Goal: Transaction & Acquisition: Purchase product/service

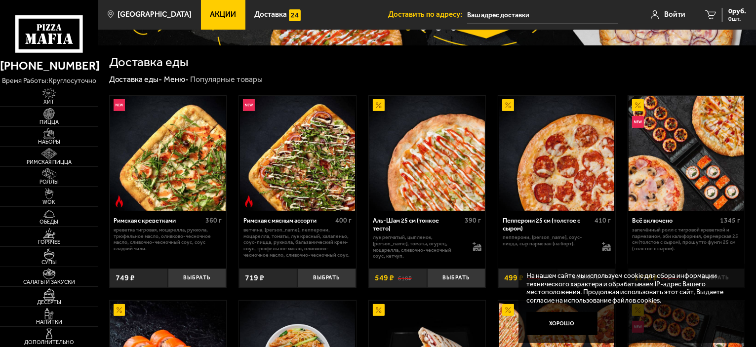
scroll to position [197, 0]
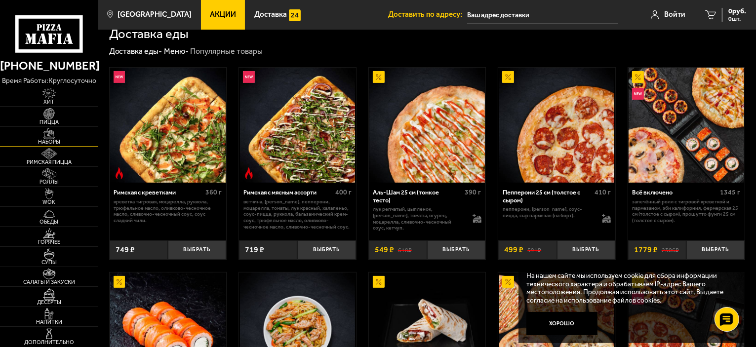
click at [65, 143] on span "Наборы" at bounding box center [49, 141] width 98 height 5
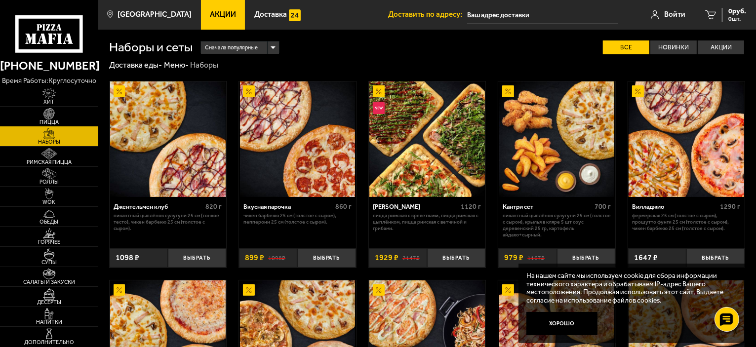
click at [72, 119] on span "Пицца" at bounding box center [49, 121] width 98 height 5
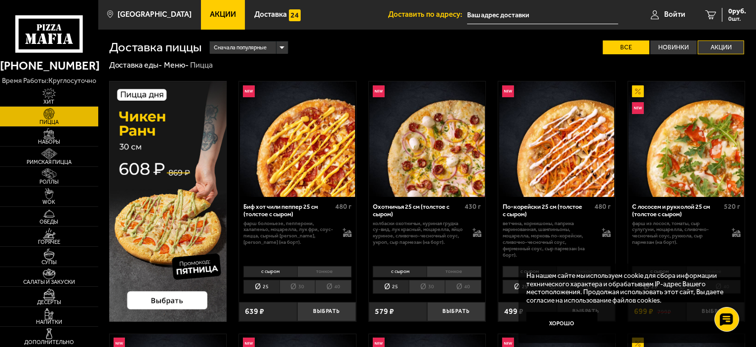
click at [728, 51] on label "Акции" at bounding box center [720, 47] width 46 height 14
click at [0, 0] on input "Акции" at bounding box center [0, 0] width 0 height 0
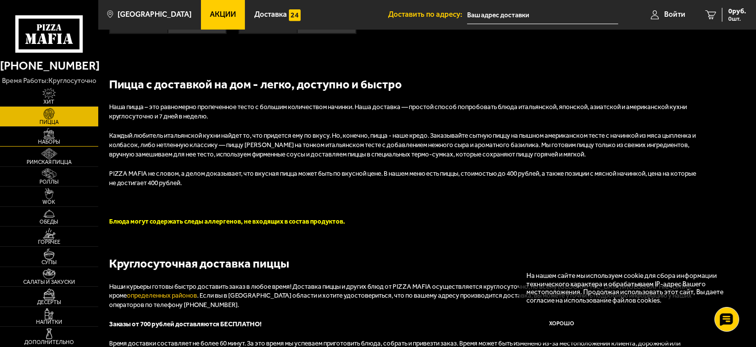
scroll to position [543, 0]
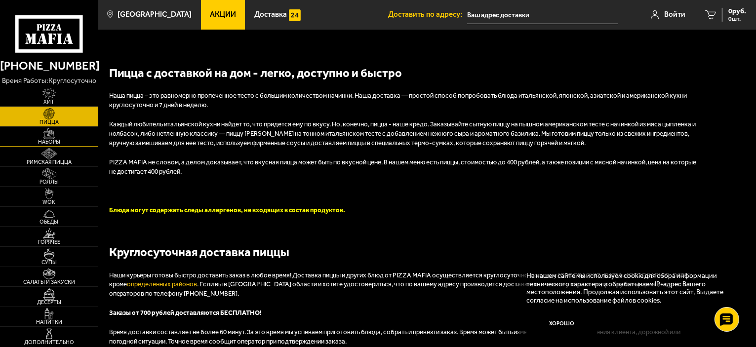
click at [60, 142] on span "Наборы" at bounding box center [49, 141] width 98 height 5
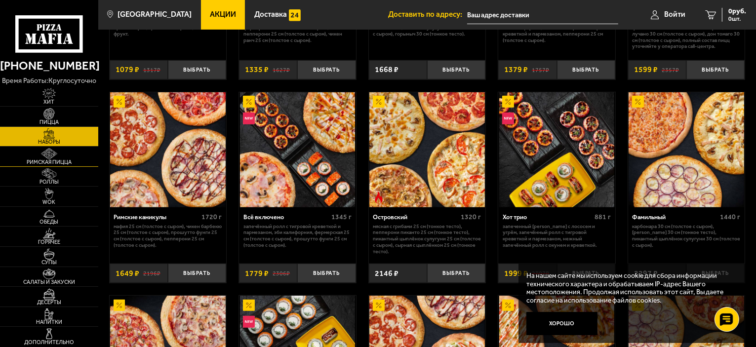
scroll to position [543, 0]
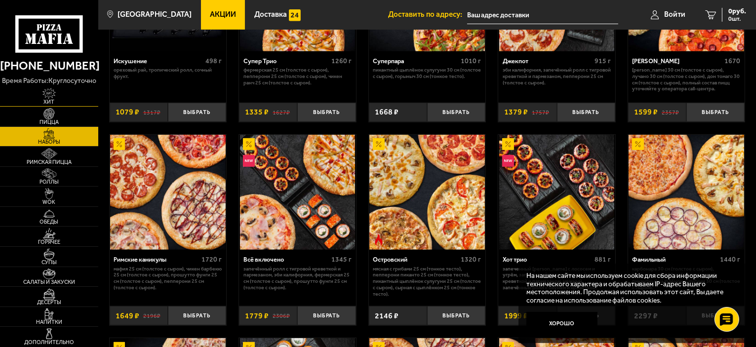
click at [60, 105] on link "Хит" at bounding box center [49, 96] width 98 height 20
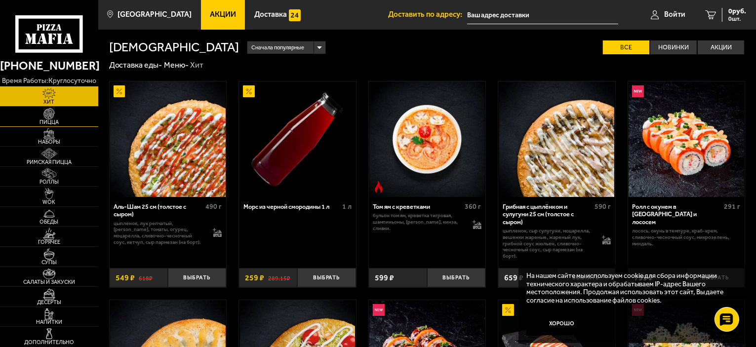
click at [55, 120] on span "Пицца" at bounding box center [49, 121] width 98 height 5
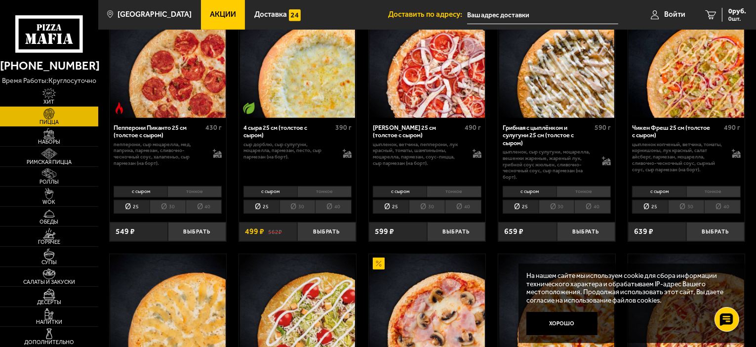
scroll to position [592, 0]
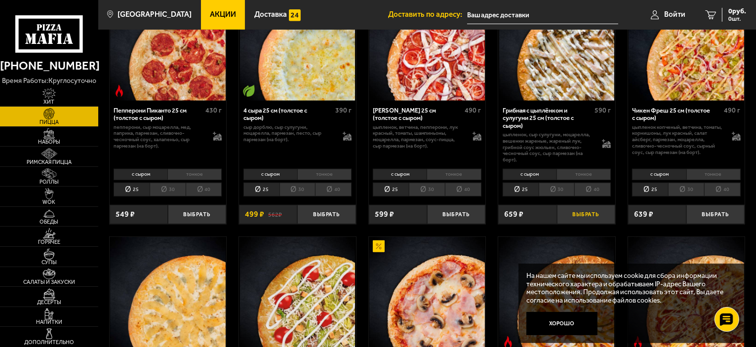
click at [589, 212] on button "Выбрать" at bounding box center [586, 214] width 58 height 19
click at [577, 174] on li "тонкое" at bounding box center [583, 174] width 54 height 11
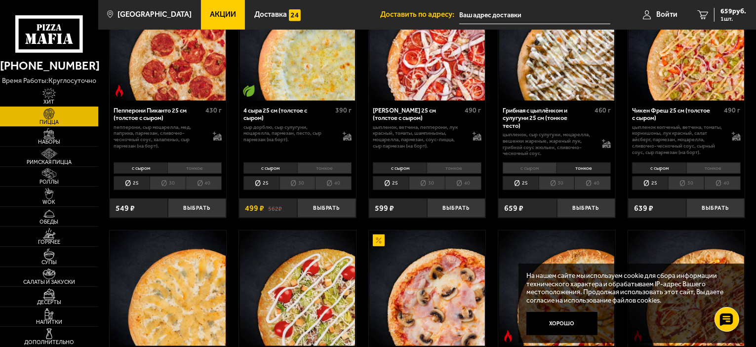
click at [567, 167] on li "тонкое" at bounding box center [583, 167] width 54 height 11
click at [523, 169] on li "с сыром" at bounding box center [529, 167] width 54 height 11
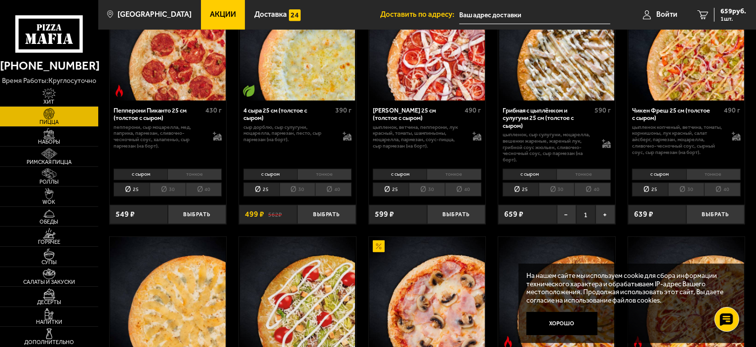
click at [578, 174] on li "тонкое" at bounding box center [583, 174] width 54 height 11
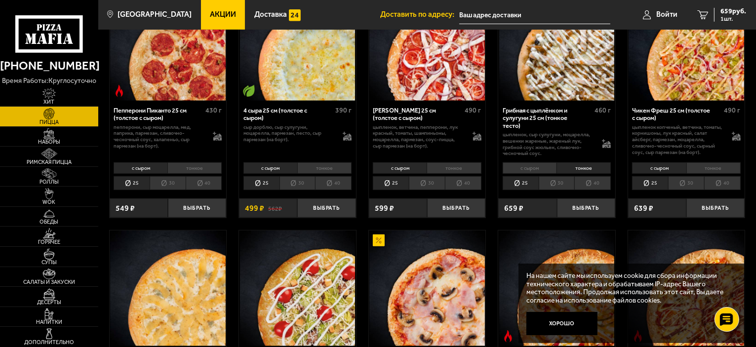
click at [522, 174] on li "с сыром" at bounding box center [529, 167] width 54 height 11
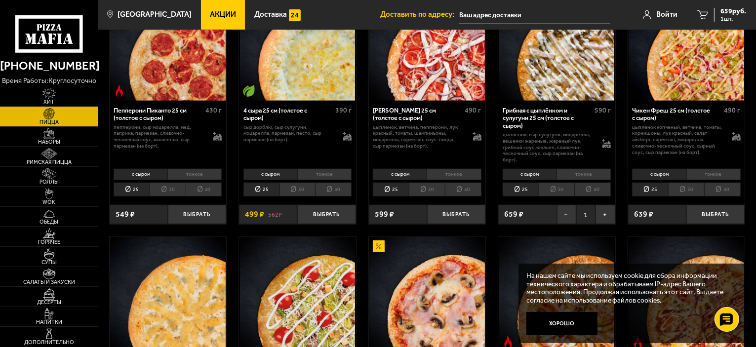
click at [573, 171] on li "тонкое" at bounding box center [583, 174] width 54 height 11
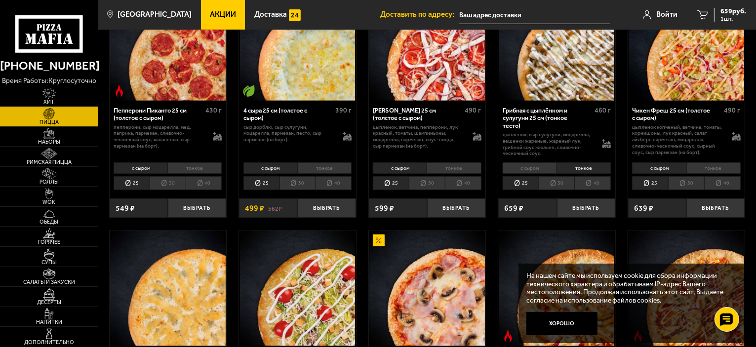
click at [535, 171] on li "с сыром" at bounding box center [529, 167] width 54 height 11
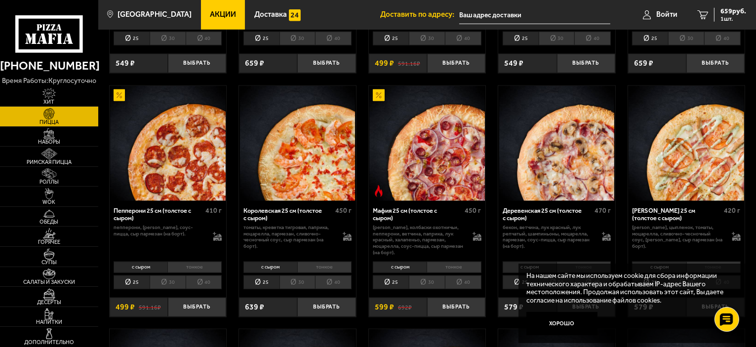
scroll to position [1037, 0]
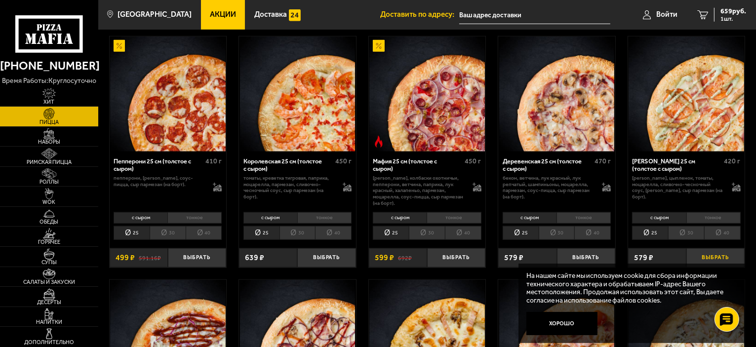
click at [718, 256] on button "Выбрать" at bounding box center [715, 257] width 58 height 19
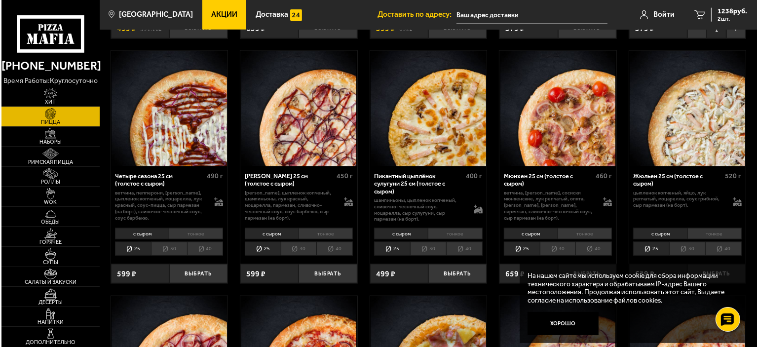
scroll to position [1283, 0]
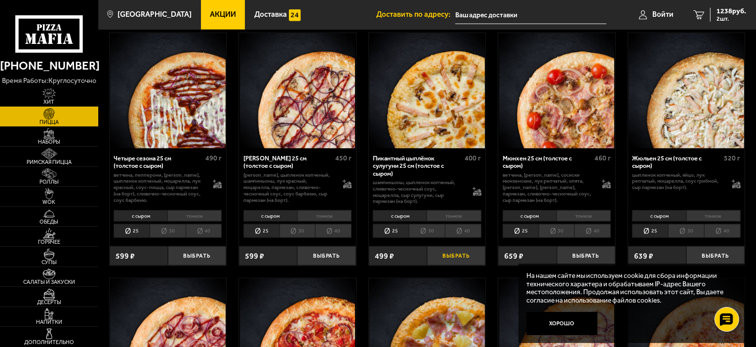
click at [460, 254] on button "Выбрать" at bounding box center [456, 255] width 58 height 19
click at [509, 15] on input "text" at bounding box center [530, 15] width 151 height 18
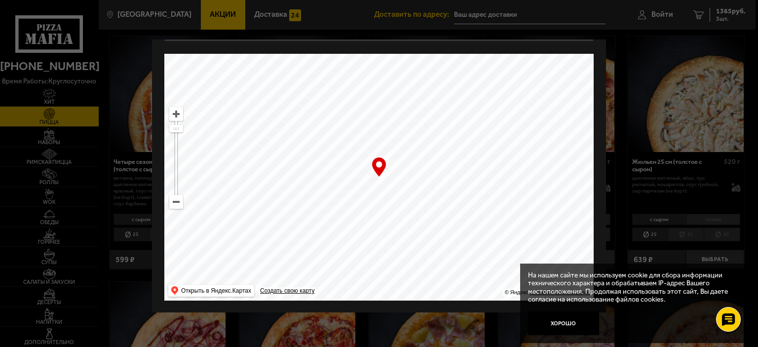
scroll to position [0, 0]
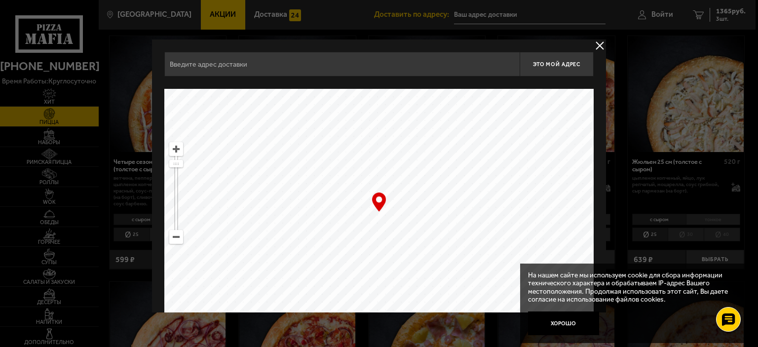
click at [399, 66] on input "text" at bounding box center [341, 64] width 355 height 25
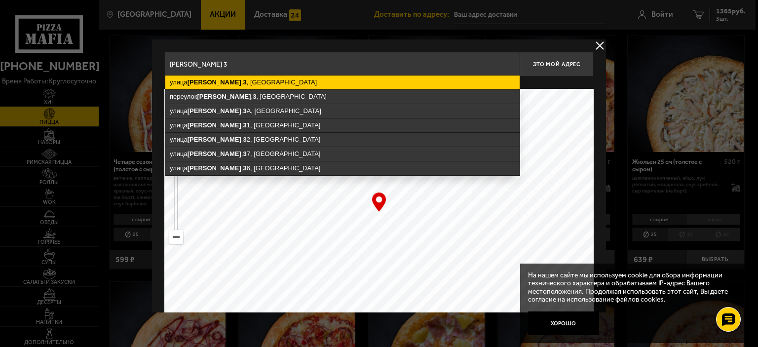
click at [188, 82] on ymaps "[PERSON_NAME]" at bounding box center [215, 81] width 54 height 7
type input "[STREET_ADDRESS][PERSON_NAME]"
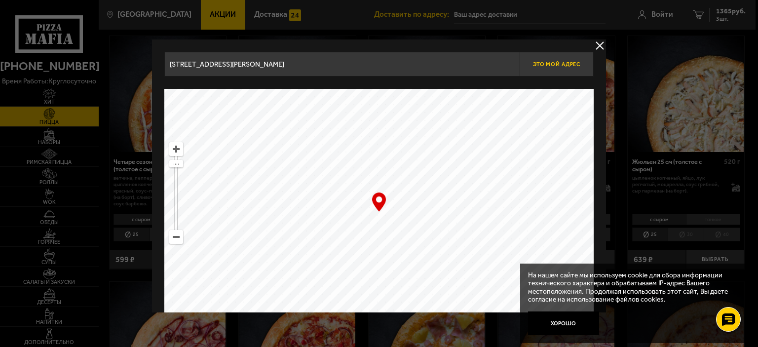
click at [563, 54] on button "Это мой адрес" at bounding box center [557, 64] width 74 height 25
type input "[STREET_ADDRESS][PERSON_NAME]"
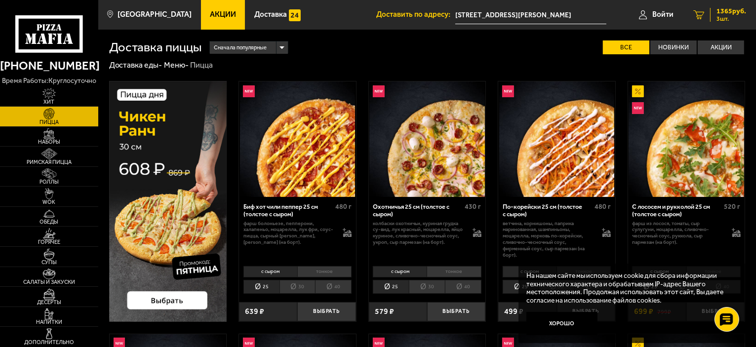
click at [731, 16] on span "3 шт." at bounding box center [731, 19] width 30 height 6
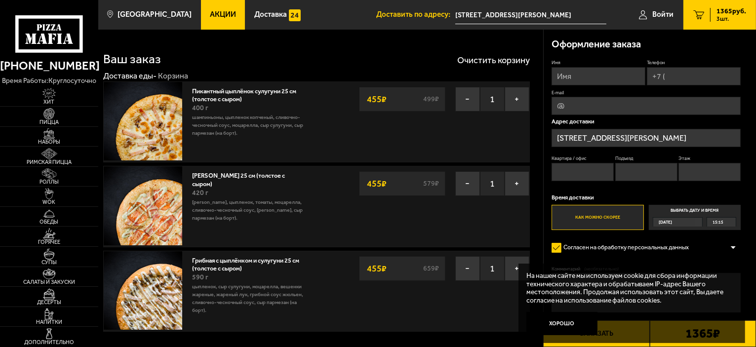
click at [595, 82] on input "Имя" at bounding box center [598, 76] width 94 height 18
type input "[PERSON_NAME]"
type input "[PHONE_NUMBER]"
type input "[EMAIL_ADDRESS][DOMAIN_NAME]"
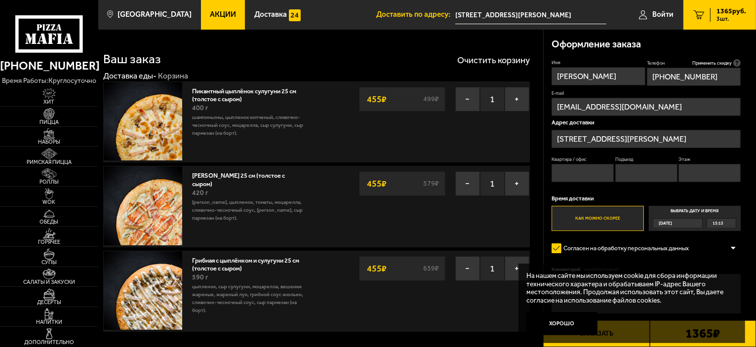
click at [581, 166] on input "Квартира / офис" at bounding box center [582, 173] width 62 height 18
click at [625, 170] on input "Подъезд" at bounding box center [646, 173] width 62 height 18
type input "2"
click at [711, 178] on input "Этаж" at bounding box center [709, 173] width 62 height 18
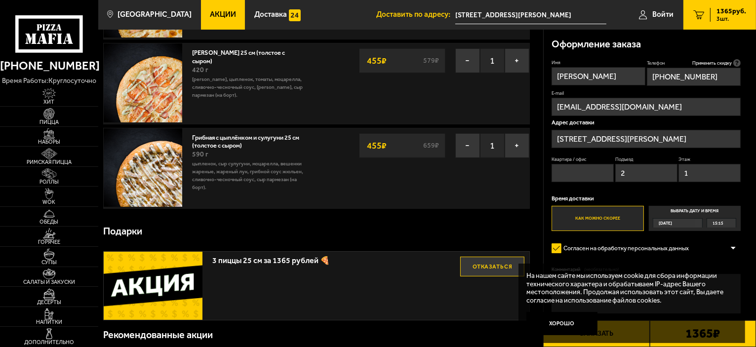
scroll to position [247, 0]
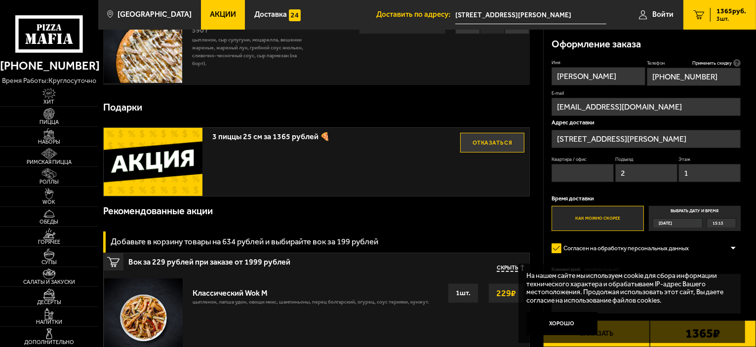
type input "1"
click at [620, 344] on button "Заказать" at bounding box center [596, 333] width 106 height 27
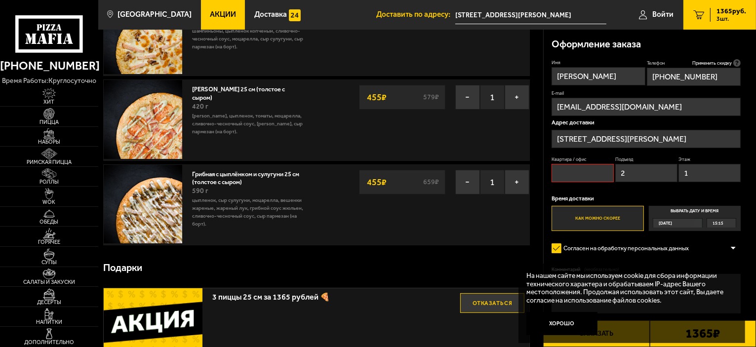
scroll to position [84, 0]
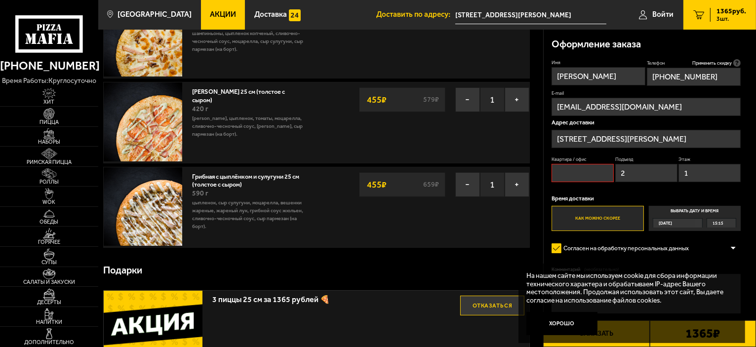
click at [588, 176] on input "Квартира / офис" at bounding box center [582, 173] width 62 height 18
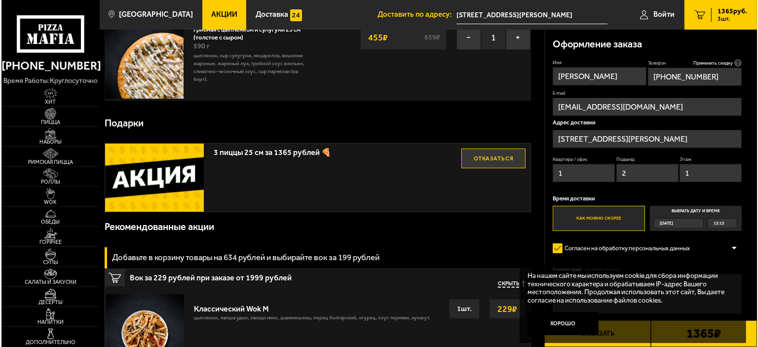
scroll to position [232, 0]
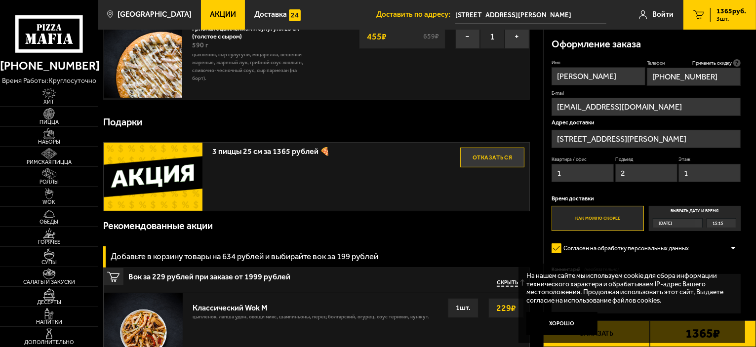
type input "1"
click at [602, 344] on button "Заказать" at bounding box center [596, 333] width 106 height 27
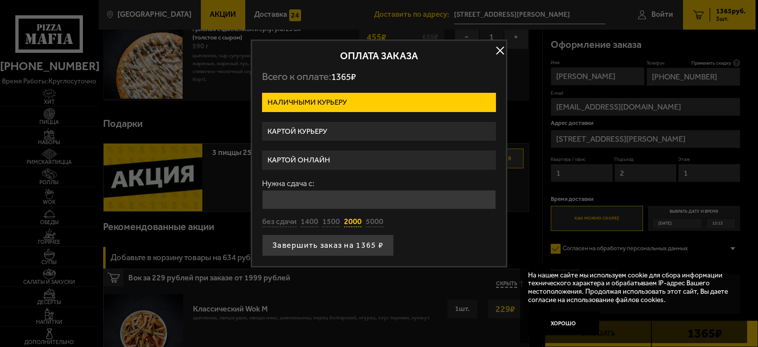
click at [348, 219] on button "2000" at bounding box center [353, 222] width 18 height 11
type input "2000"
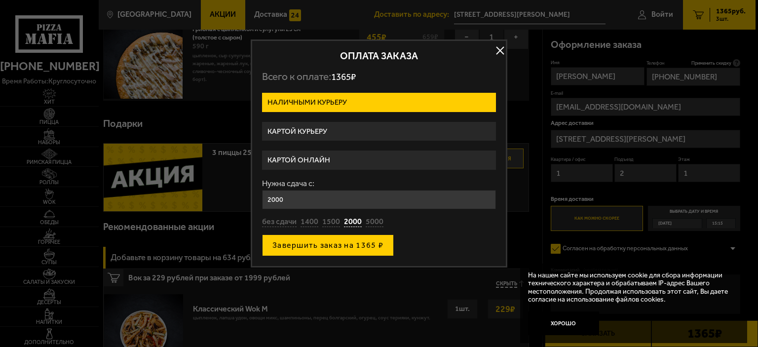
click at [330, 250] on button "Завершить заказ на 1365 ₽" at bounding box center [328, 245] width 132 height 22
